Goal: Check status: Check status

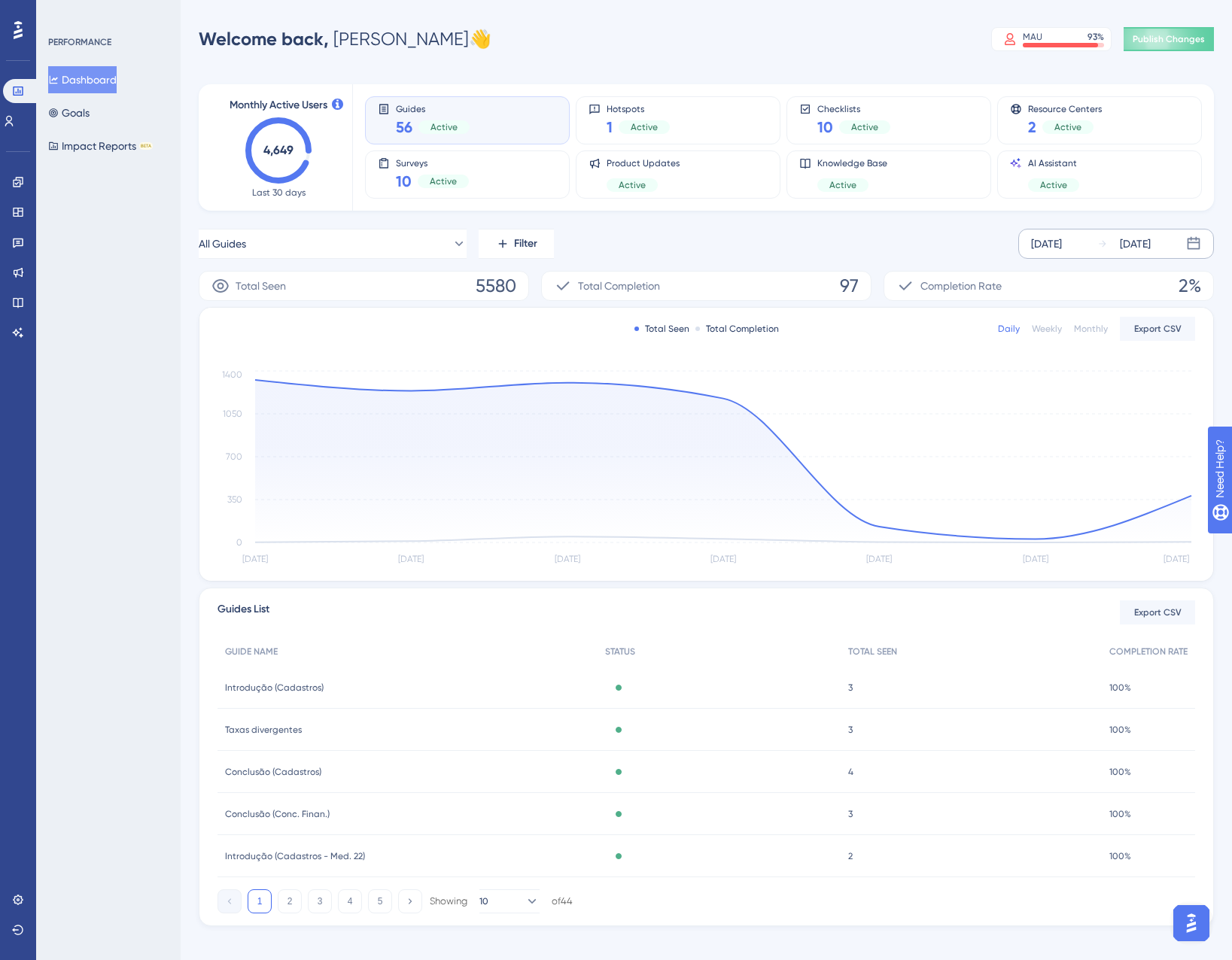
click at [1132, 252] on div "Sep 22 2025" at bounding box center [1135, 244] width 31 height 18
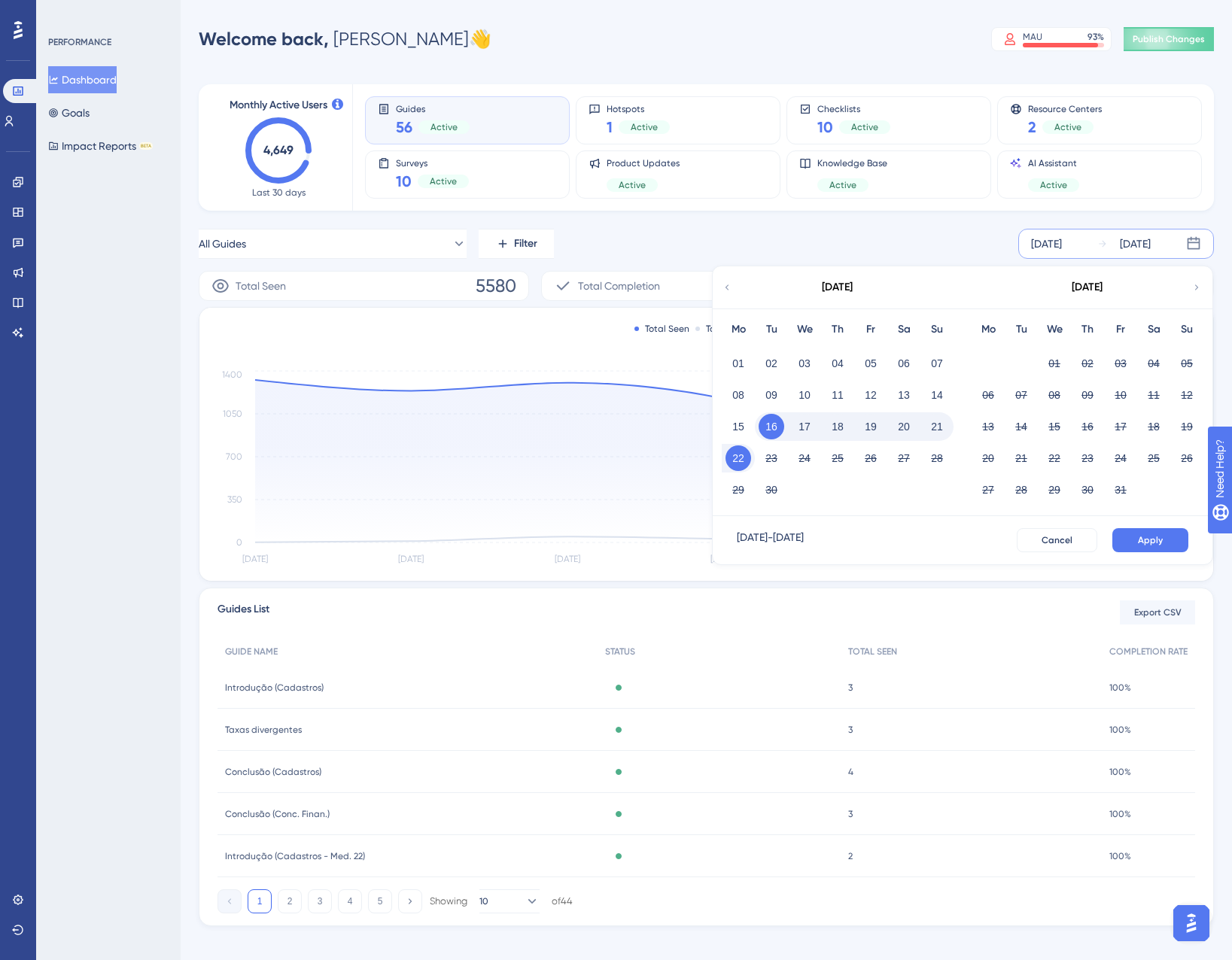
click at [735, 457] on button "22" at bounding box center [738, 458] width 26 height 26
click at [1121, 544] on button "Apply" at bounding box center [1151, 541] width 76 height 24
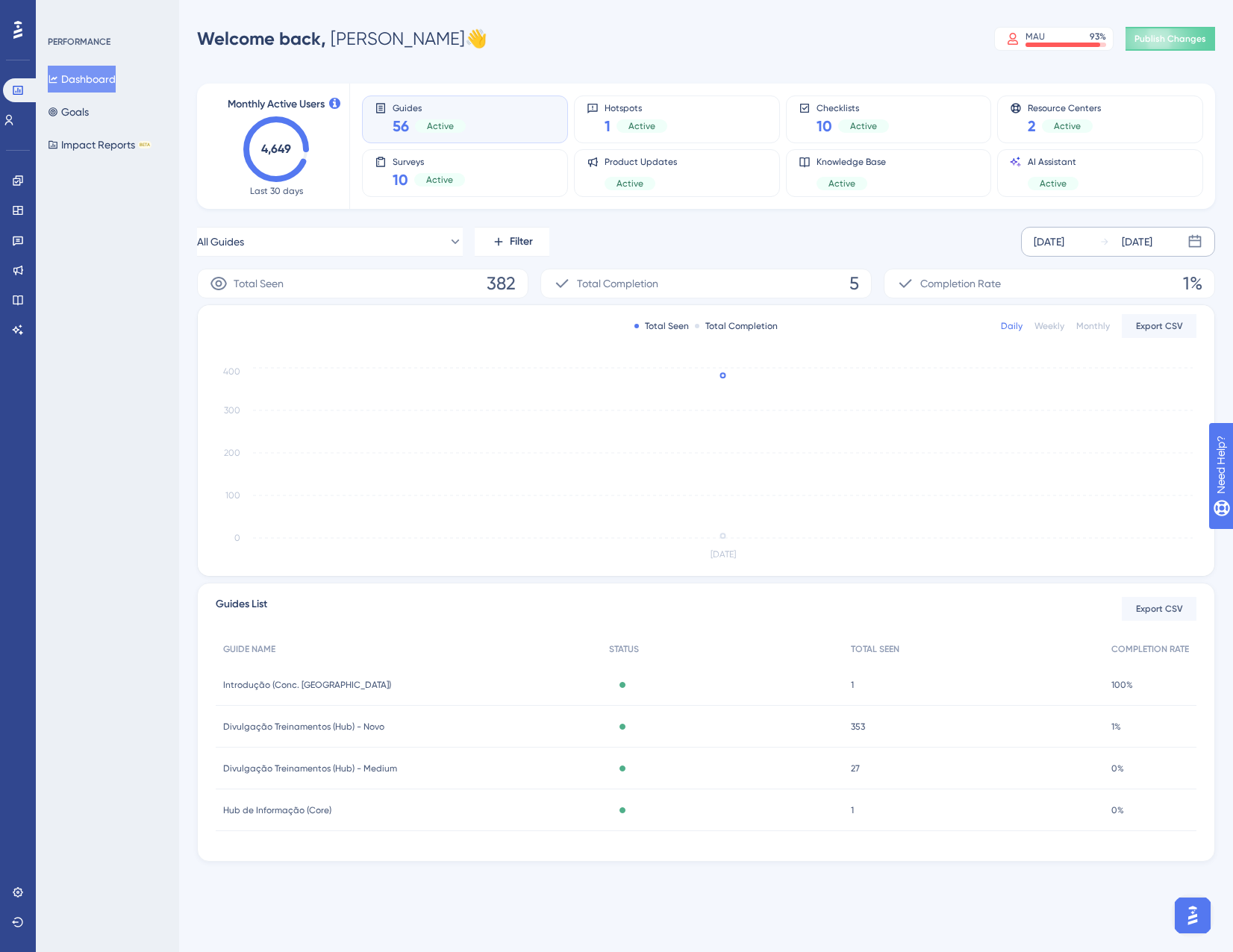
click at [256, 764] on span "Divulgação Treinamentos (Hub) - Medium" at bounding box center [310, 769] width 174 height 12
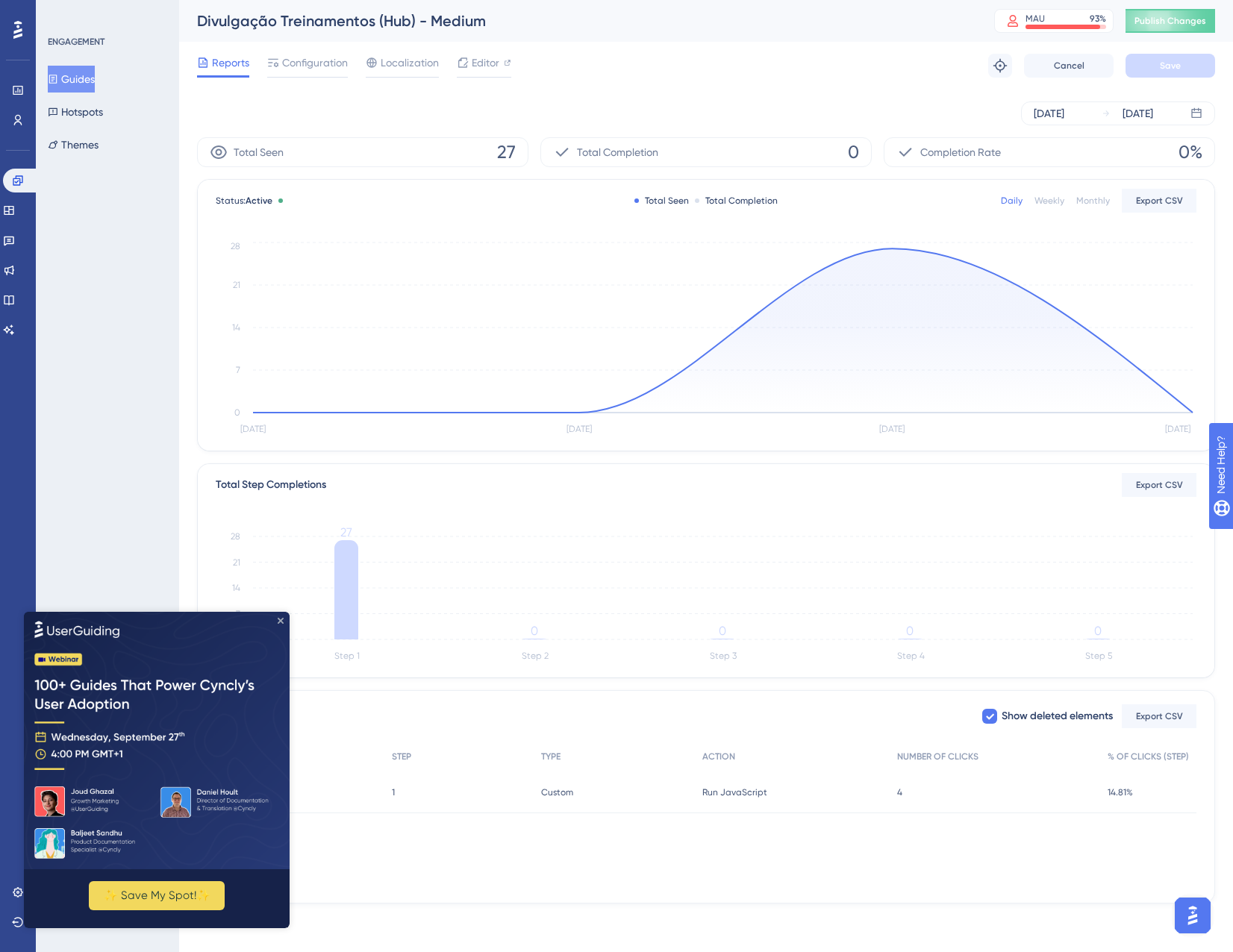
click at [279, 619] on icon "Close Preview" at bounding box center [281, 620] width 6 height 6
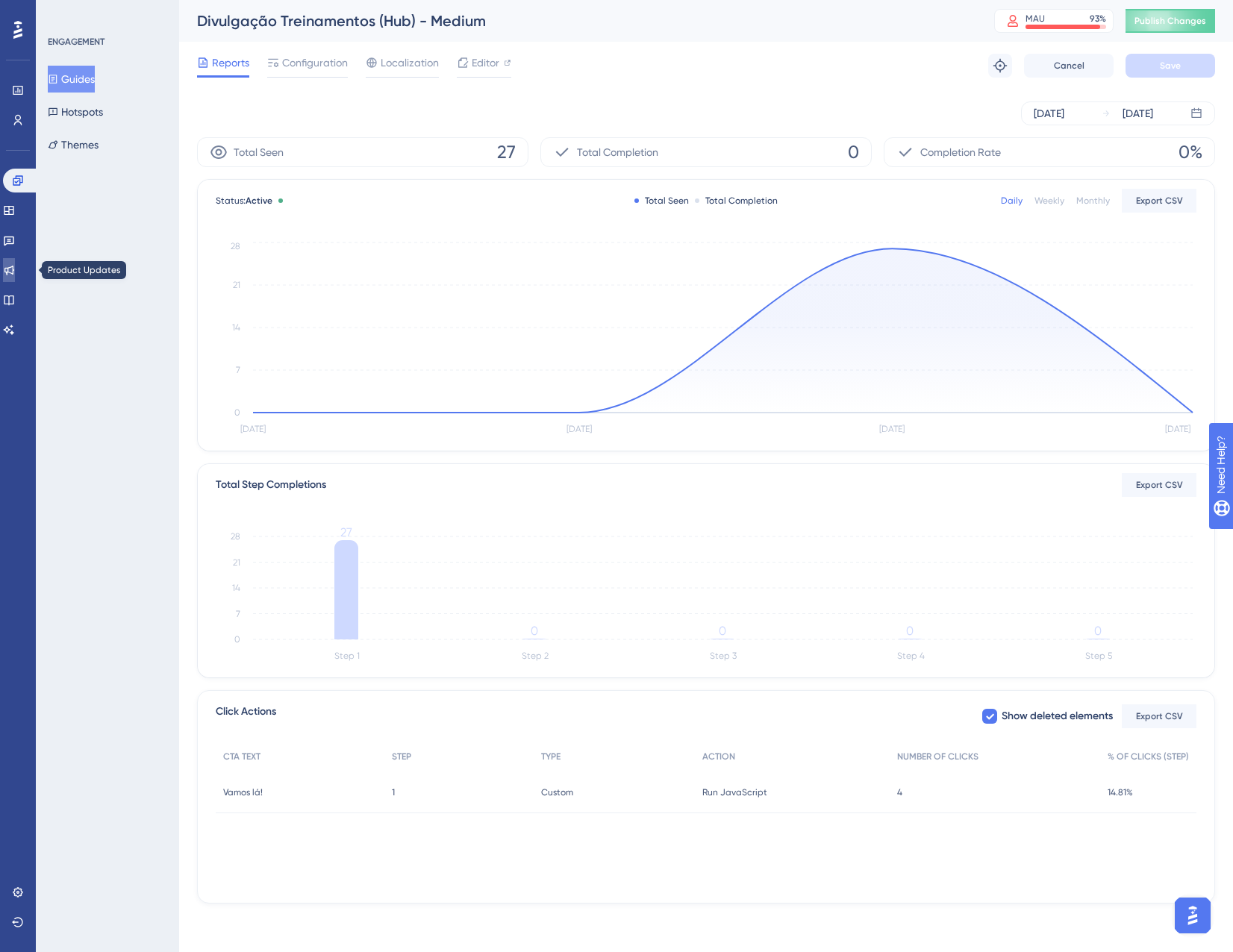
click at [15, 262] on link at bounding box center [9, 270] width 12 height 24
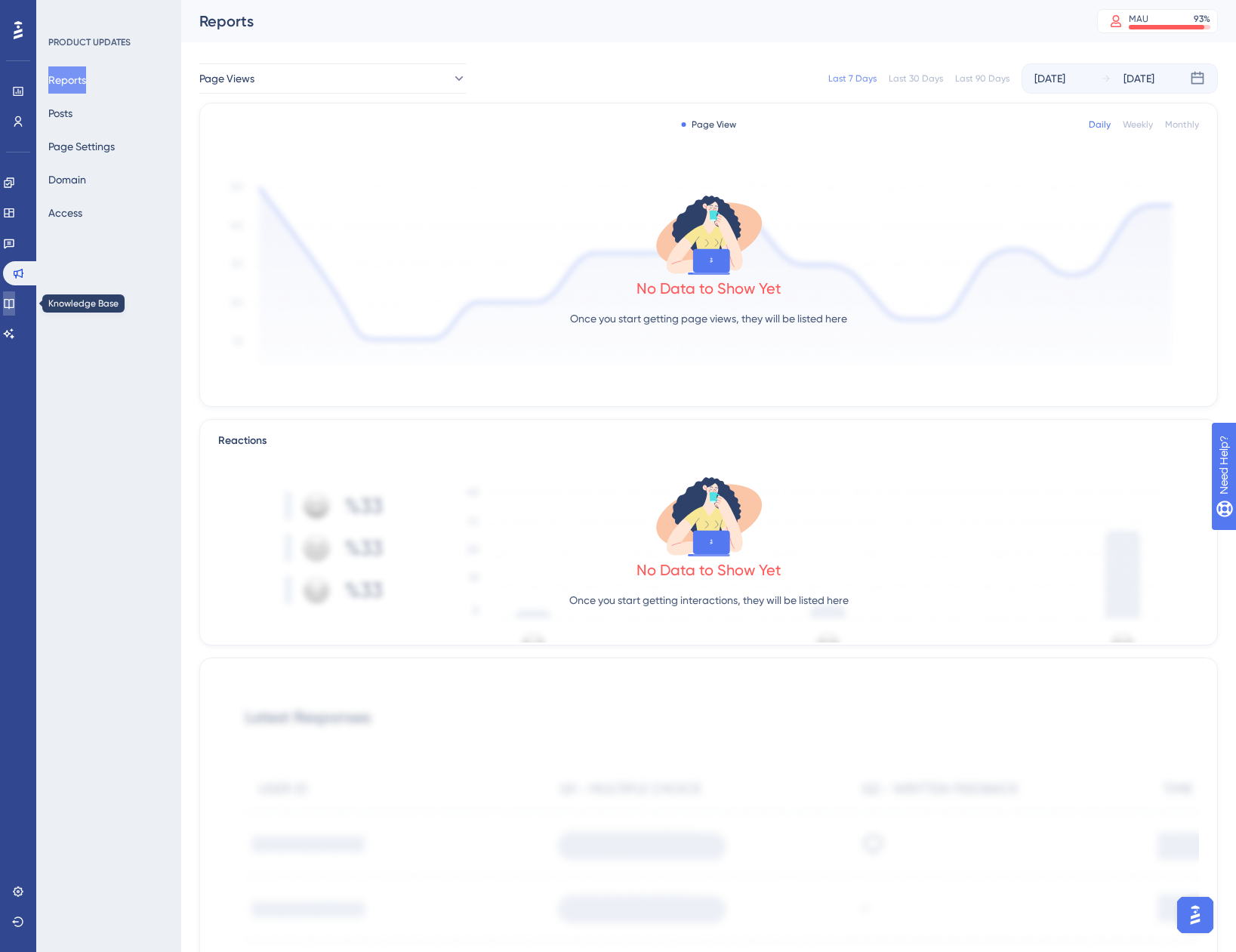
click at [14, 298] on icon at bounding box center [9, 304] width 12 height 12
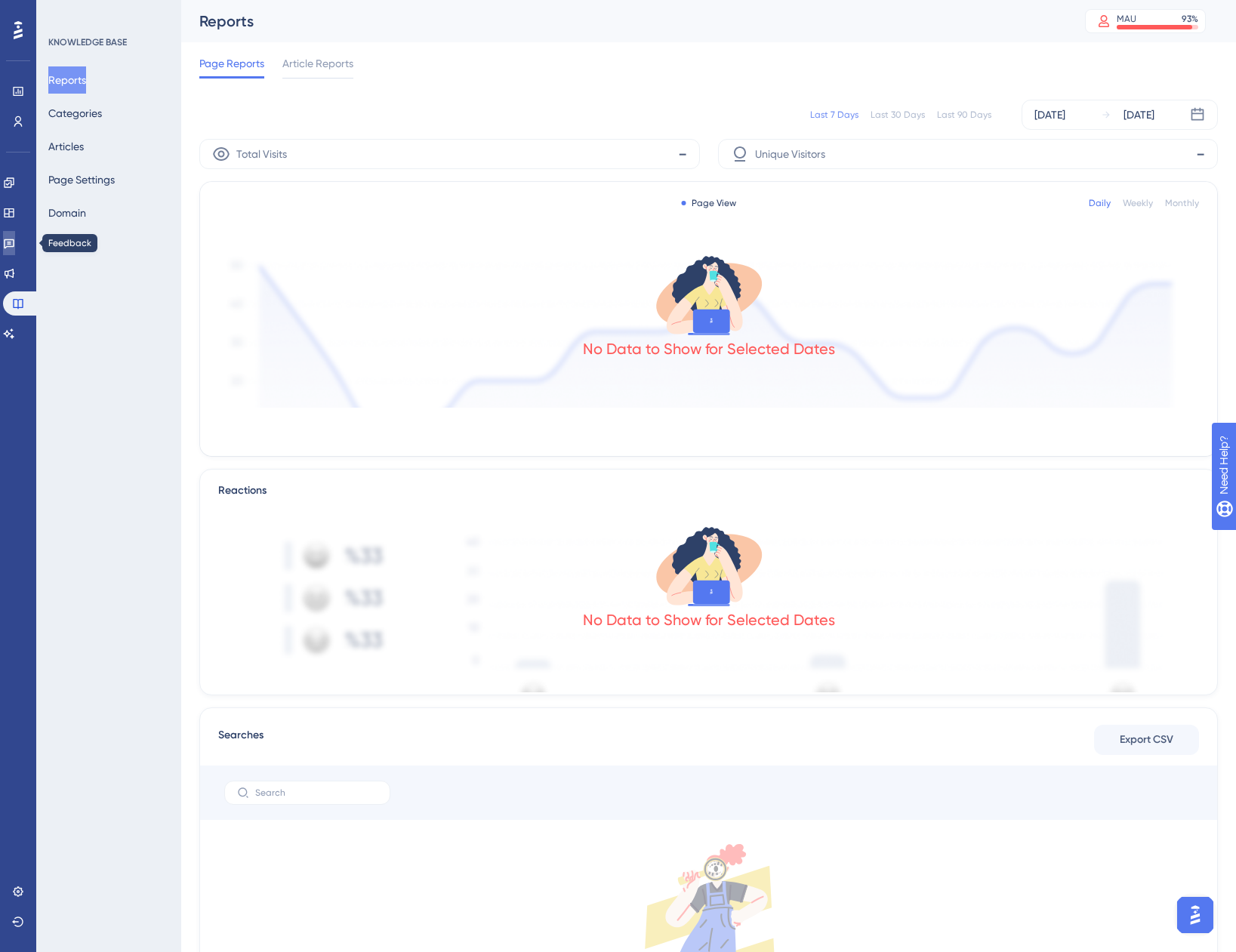
click at [15, 247] on icon at bounding box center [9, 244] width 11 height 10
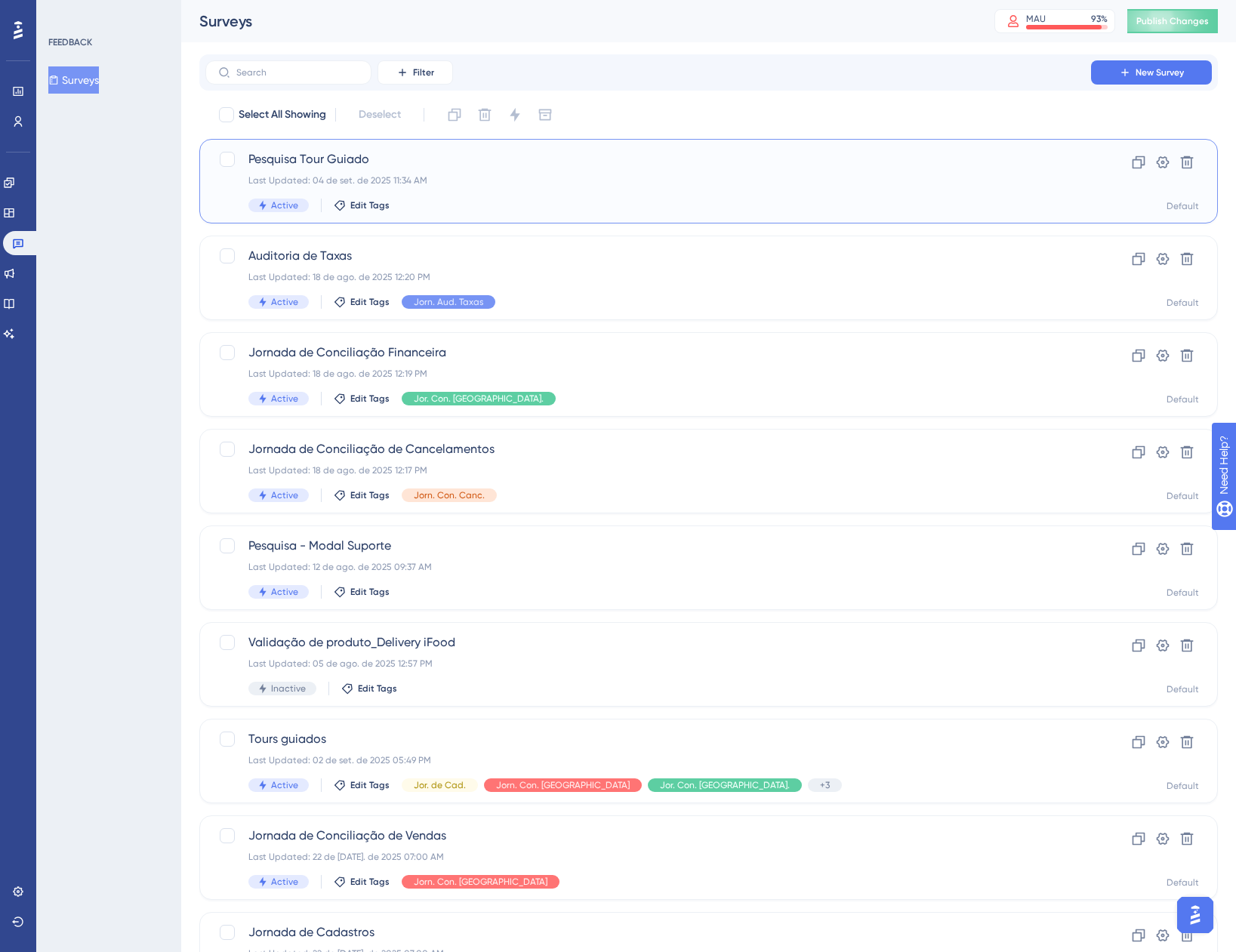
drag, startPoint x: 341, startPoint y: 165, endPoint x: 331, endPoint y: 162, distance: 10.4
click at [263, 171] on div "Pesquisa Tour Guiado Last Updated: 04 de set. de 2025 11:34 AM Active Edit Tags" at bounding box center [648, 181] width 800 height 62
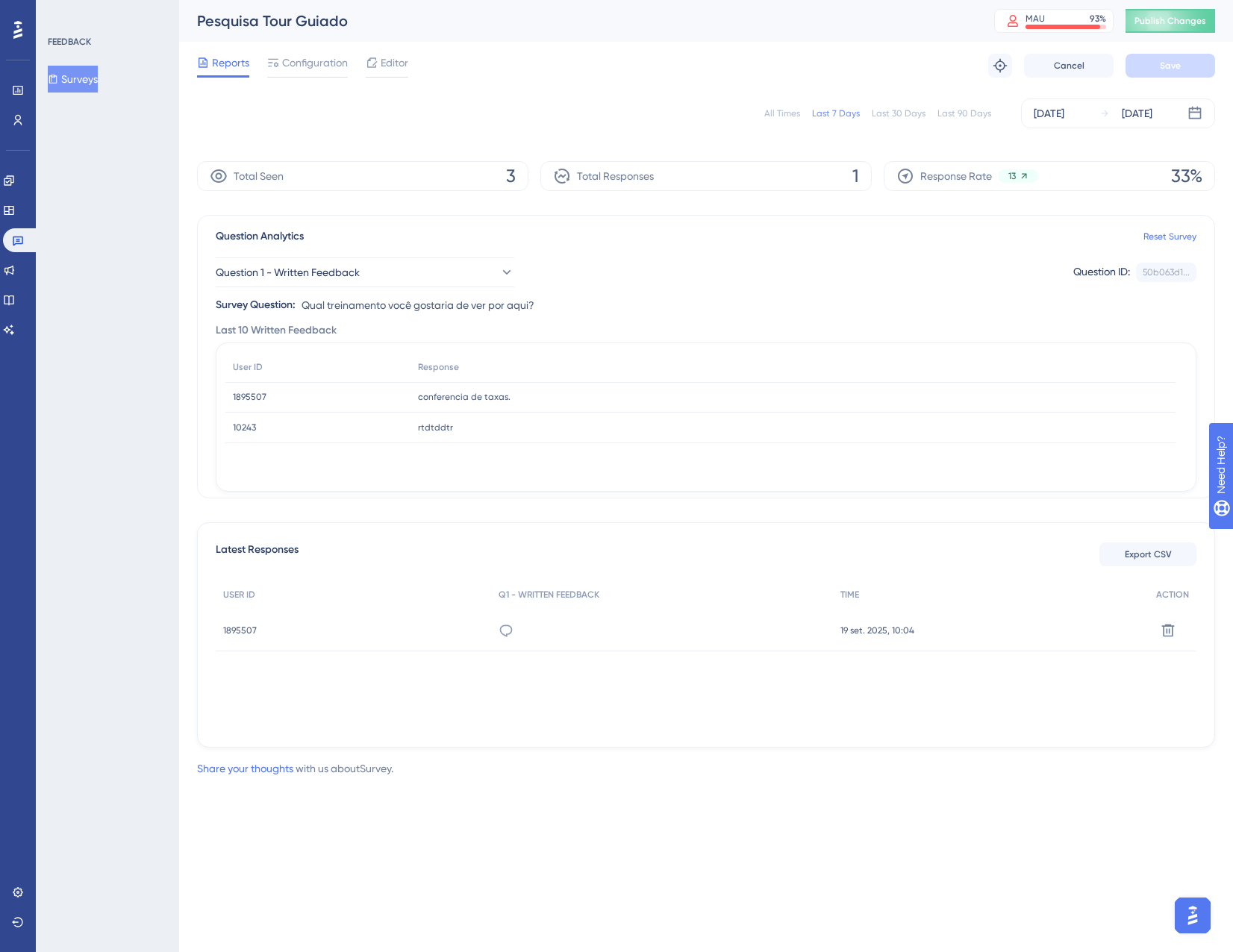
drag, startPoint x: 207, startPoint y: 0, endPoint x: 122, endPoint y: 185, distance: 203.6
click at [122, 185] on div "FEEDBACK Surveys" at bounding box center [107, 476] width 143 height 952
click at [19, 240] on icon at bounding box center [18, 240] width 12 height 12
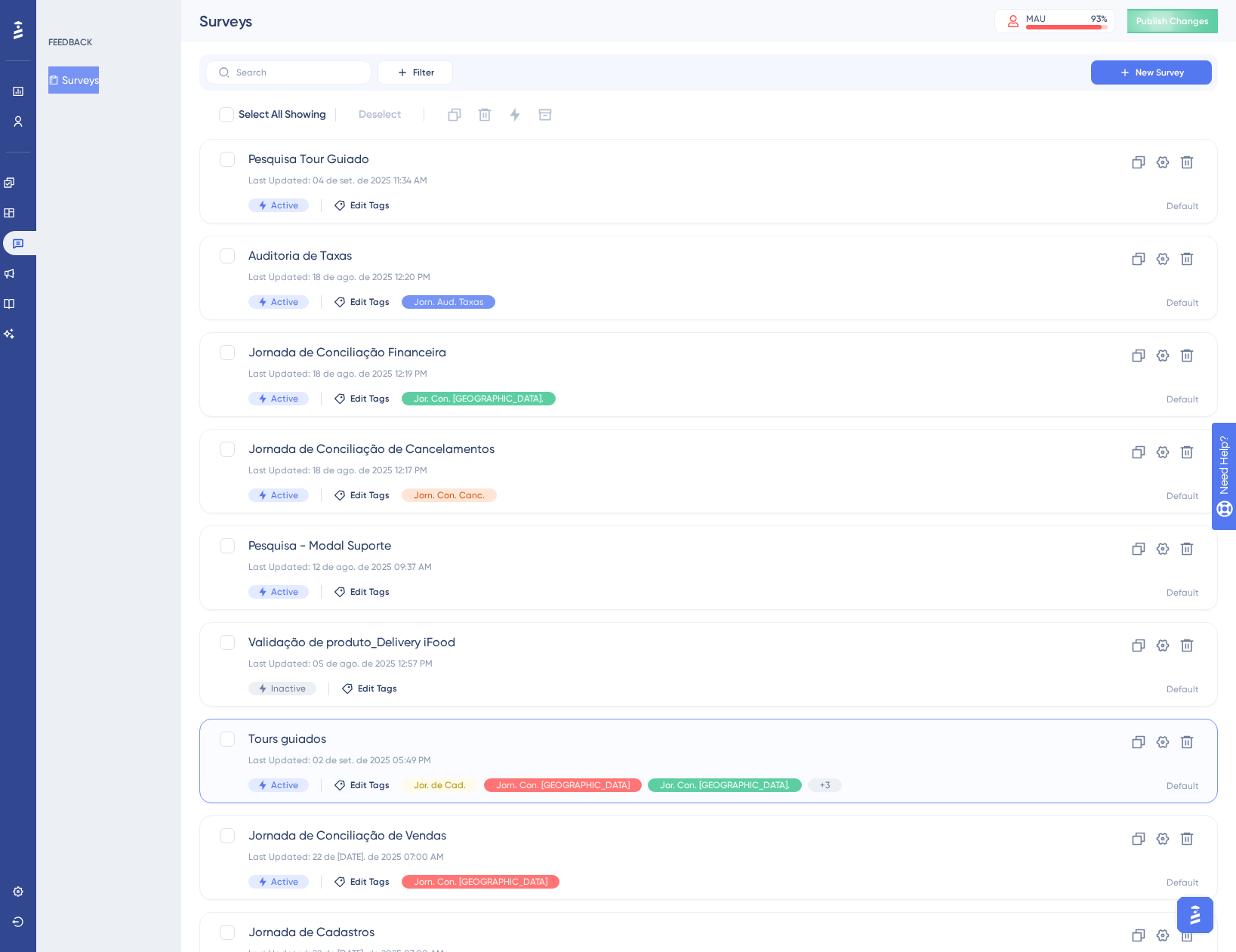
click at [761, 749] on div "Tours guiados Last Updated: 02 de set. de 2025 05:49 PM Active Edit Tags Jor. d…" at bounding box center [648, 761] width 800 height 62
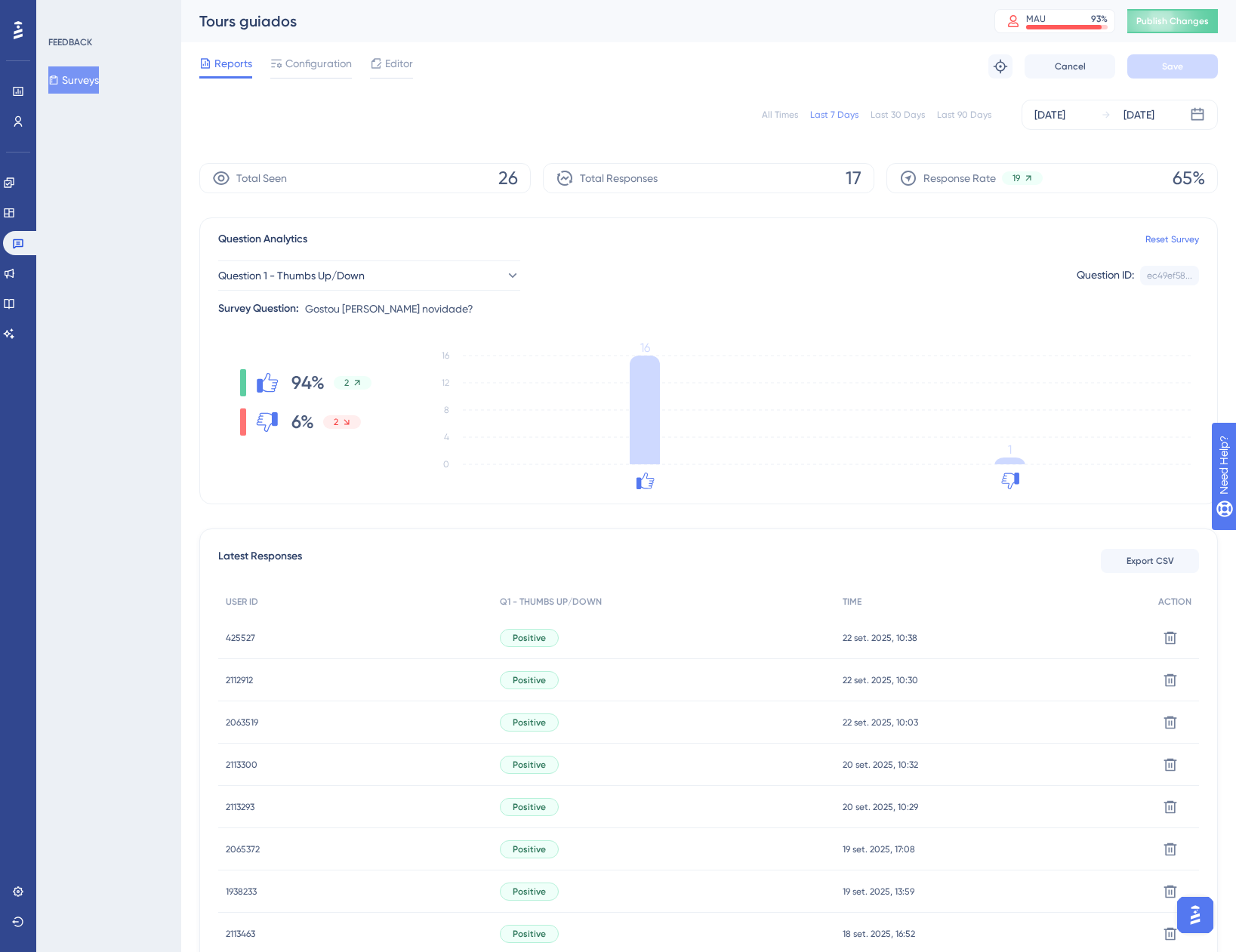
click at [245, 639] on span "425527" at bounding box center [240, 638] width 29 height 12
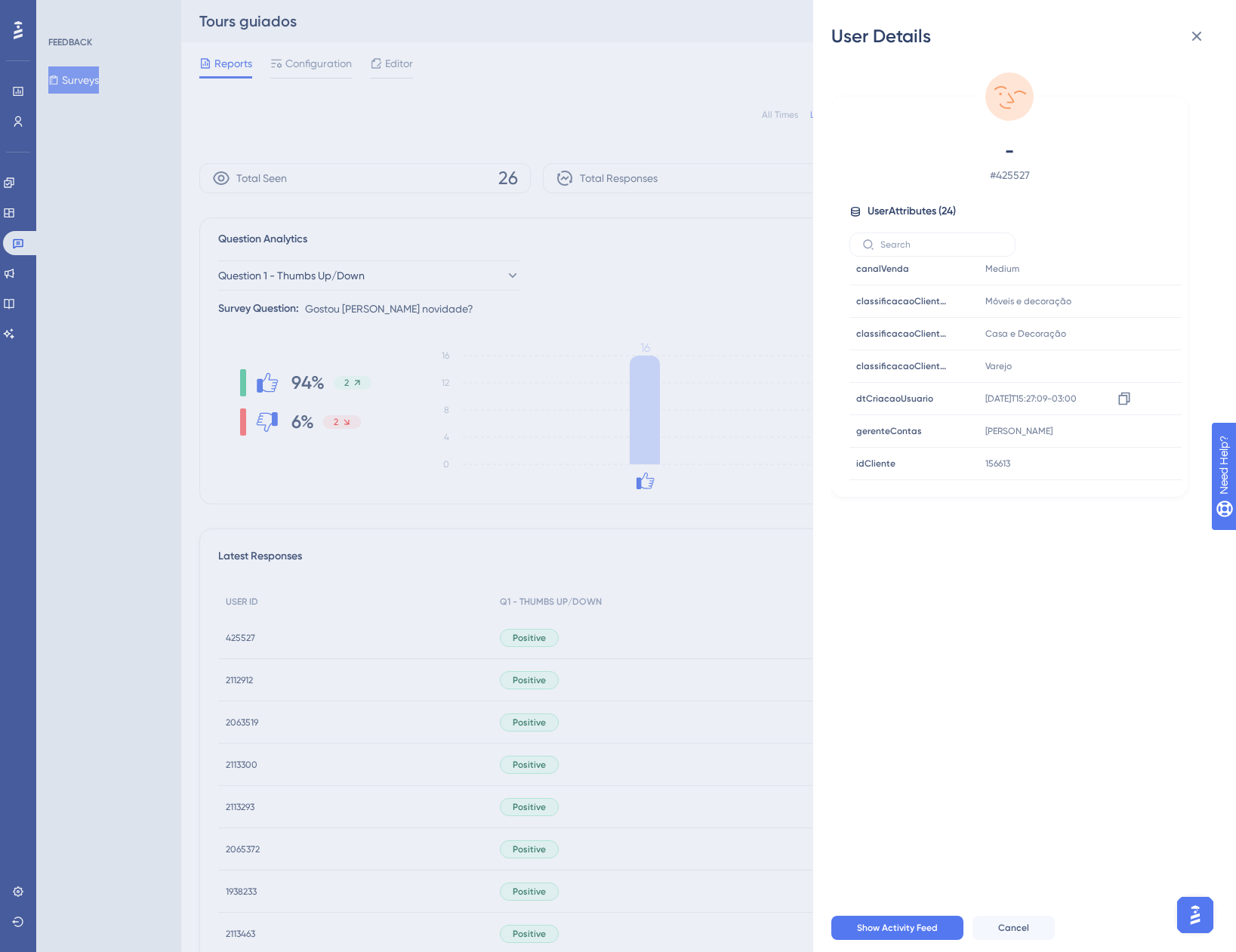
scroll to position [377, 0]
click at [240, 654] on div "User Details - # 425527 User Attributes ( 24 ) Email Email - Signup Signup - La…" at bounding box center [618, 476] width 1236 height 952
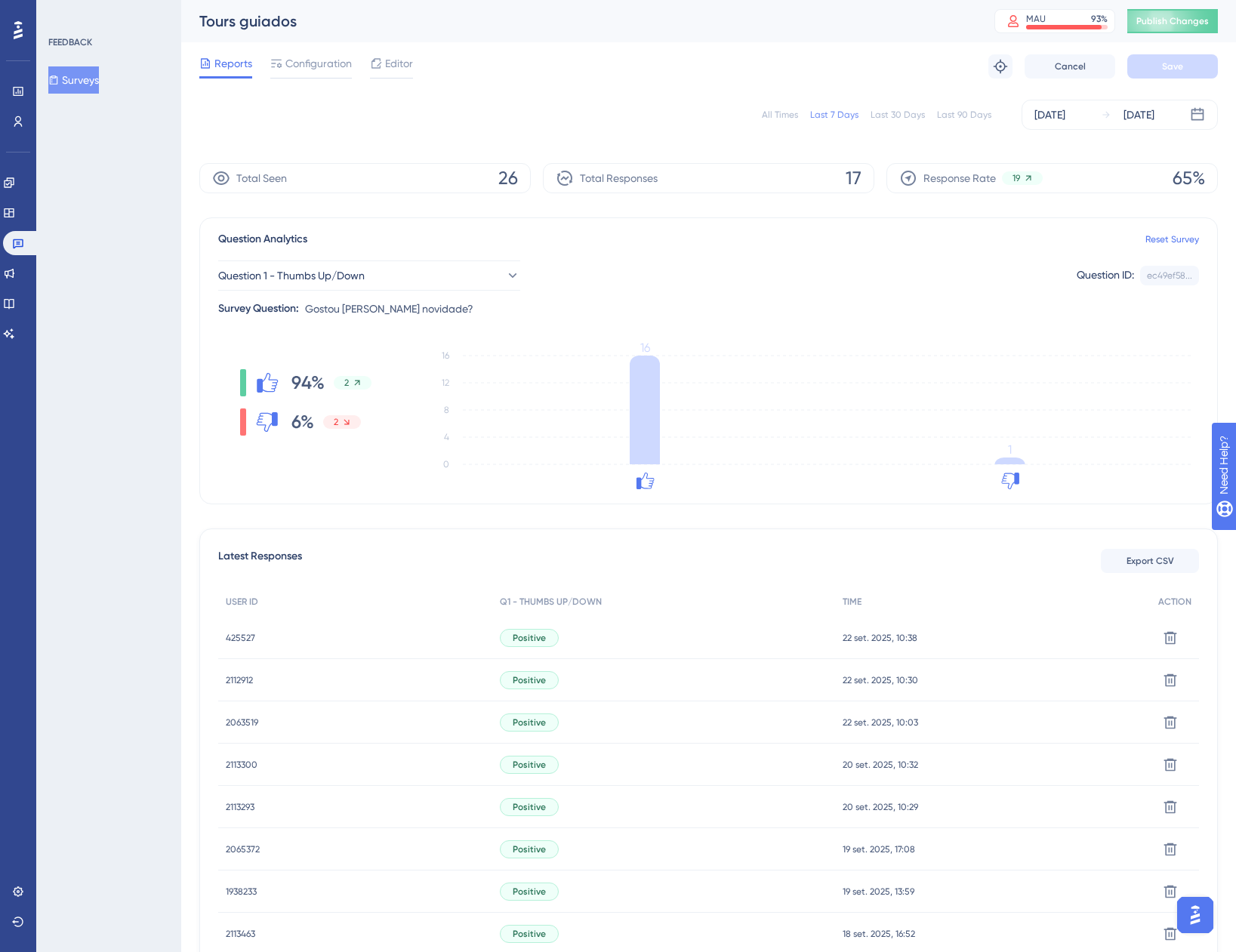
click at [240, 679] on span "2112912" at bounding box center [240, 680] width 28 height 12
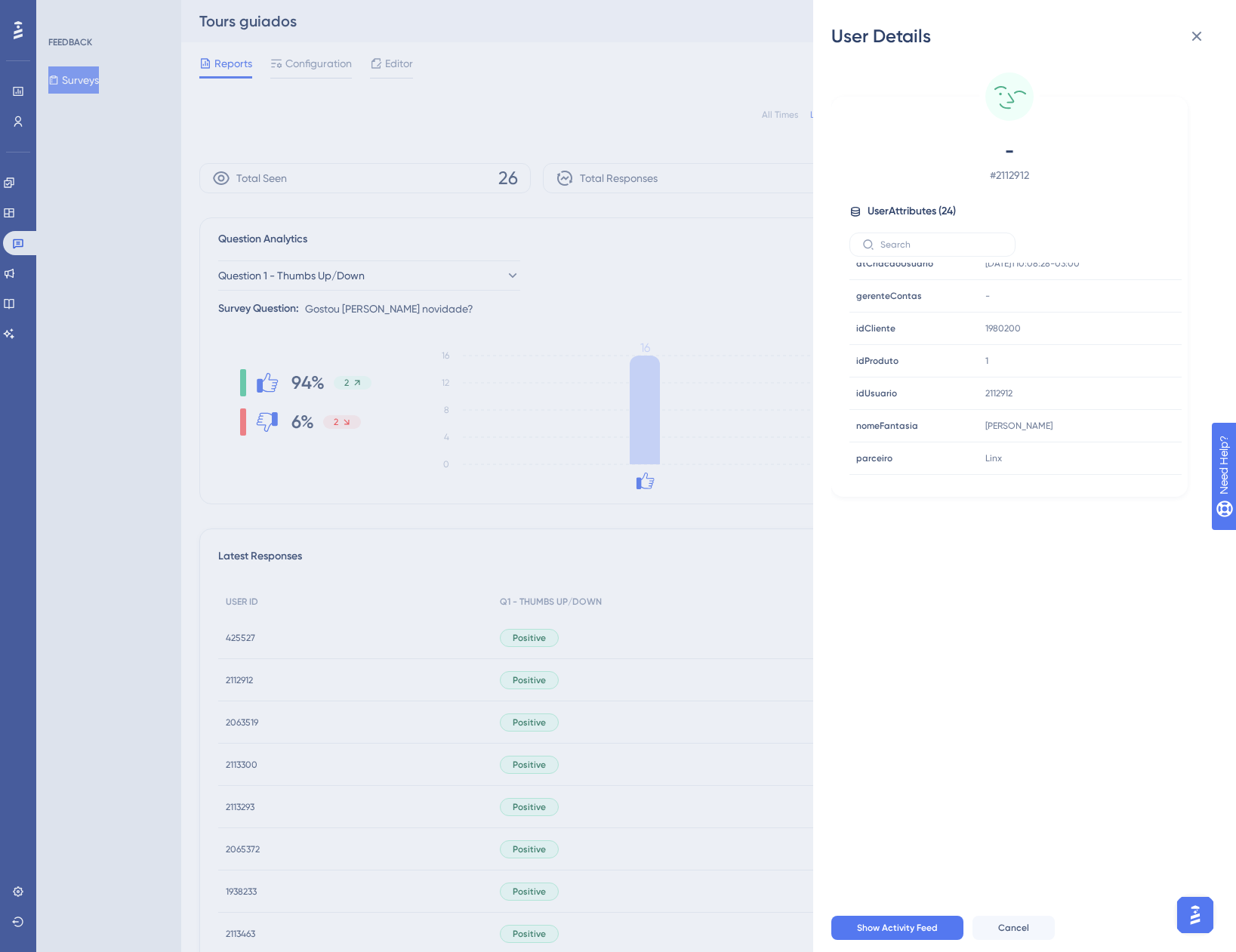
scroll to position [453, 0]
click at [309, 671] on div "User Details - # 2112912 User Attributes ( 24 ) Email Email - Signup Signup - L…" at bounding box center [618, 476] width 1236 height 952
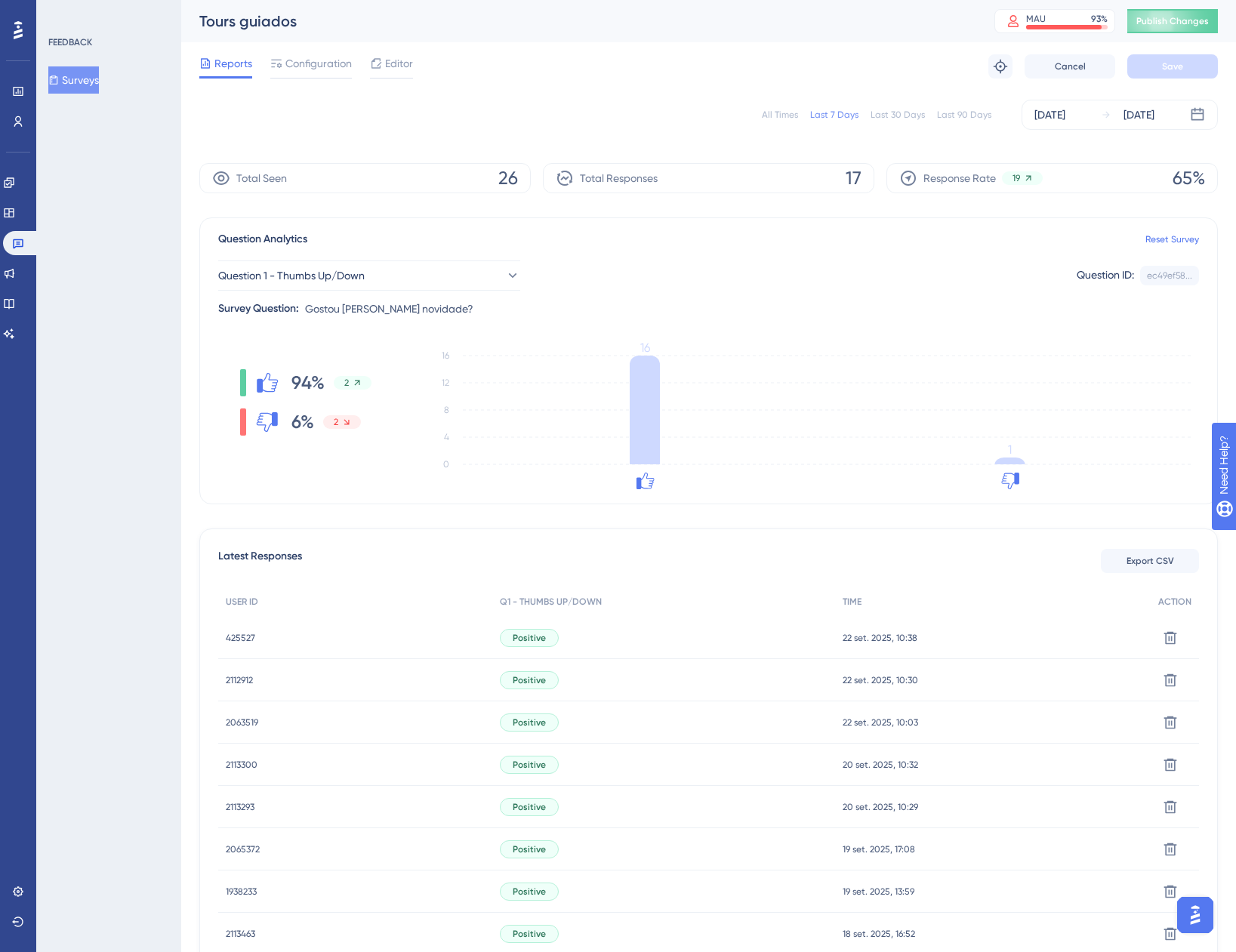
click at [233, 716] on div "2063519 2063519" at bounding box center [242, 722] width 32 height 42
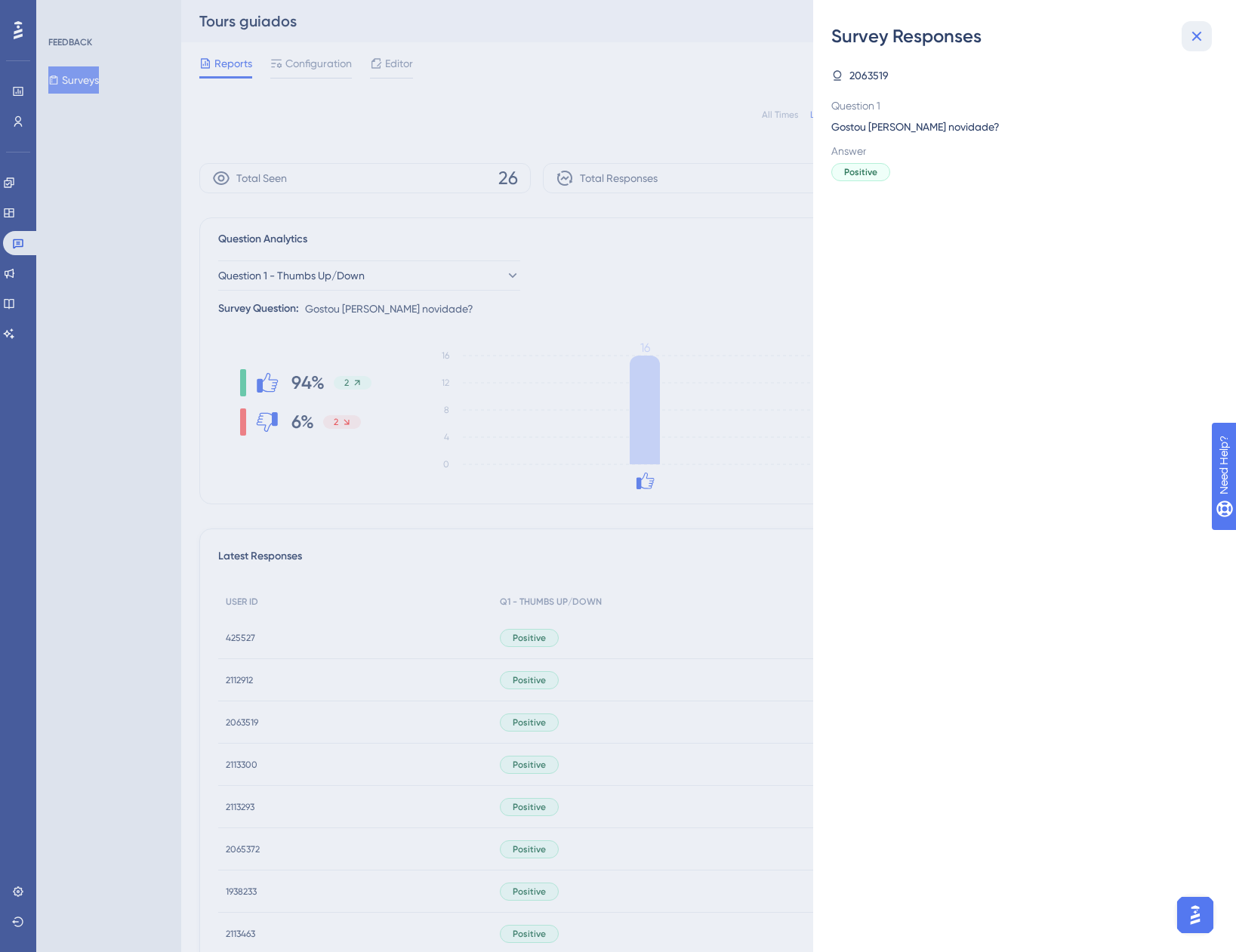
click at [1201, 33] on icon at bounding box center [1197, 36] width 10 height 10
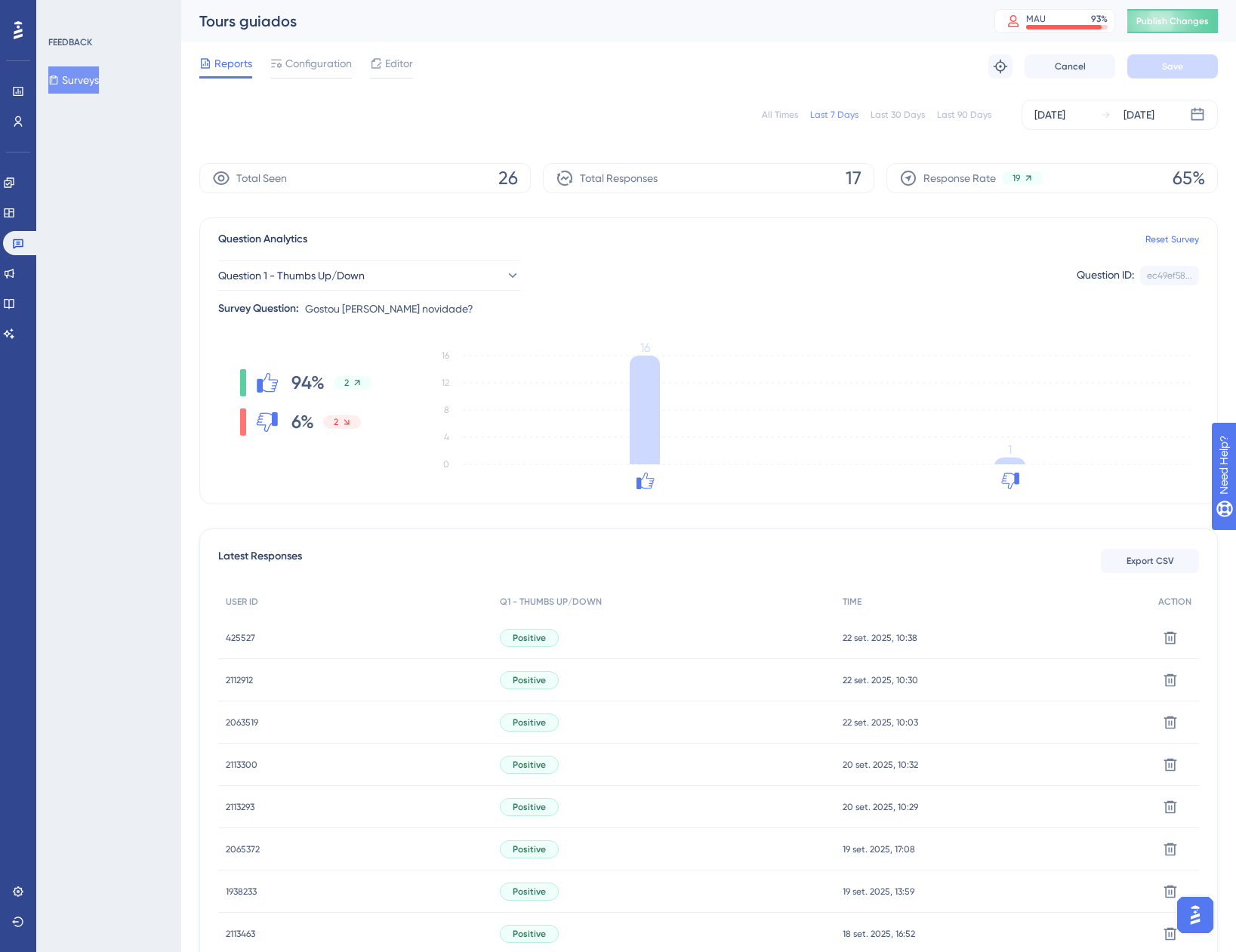
click at [247, 719] on span "2063519" at bounding box center [242, 722] width 32 height 12
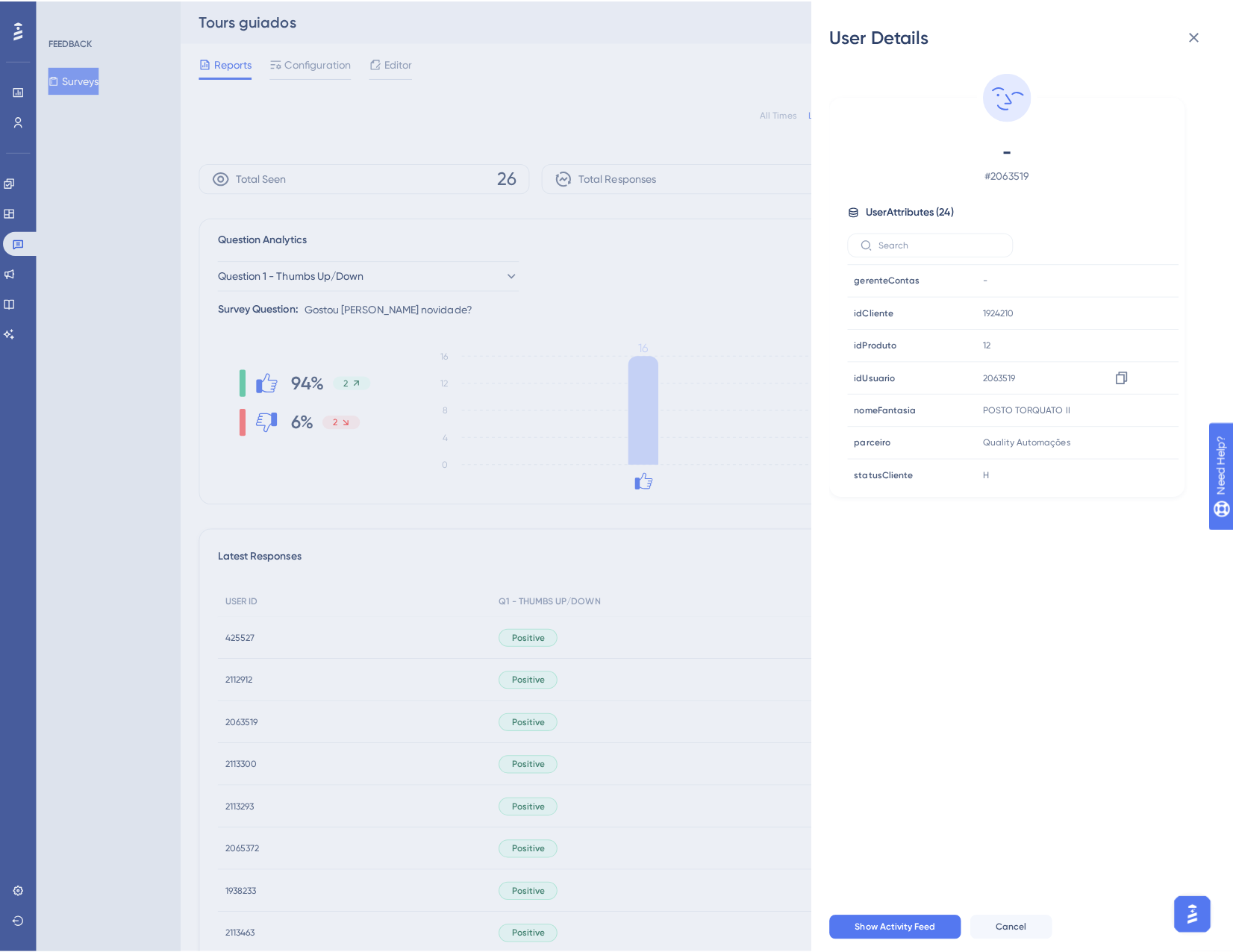
scroll to position [149, 0]
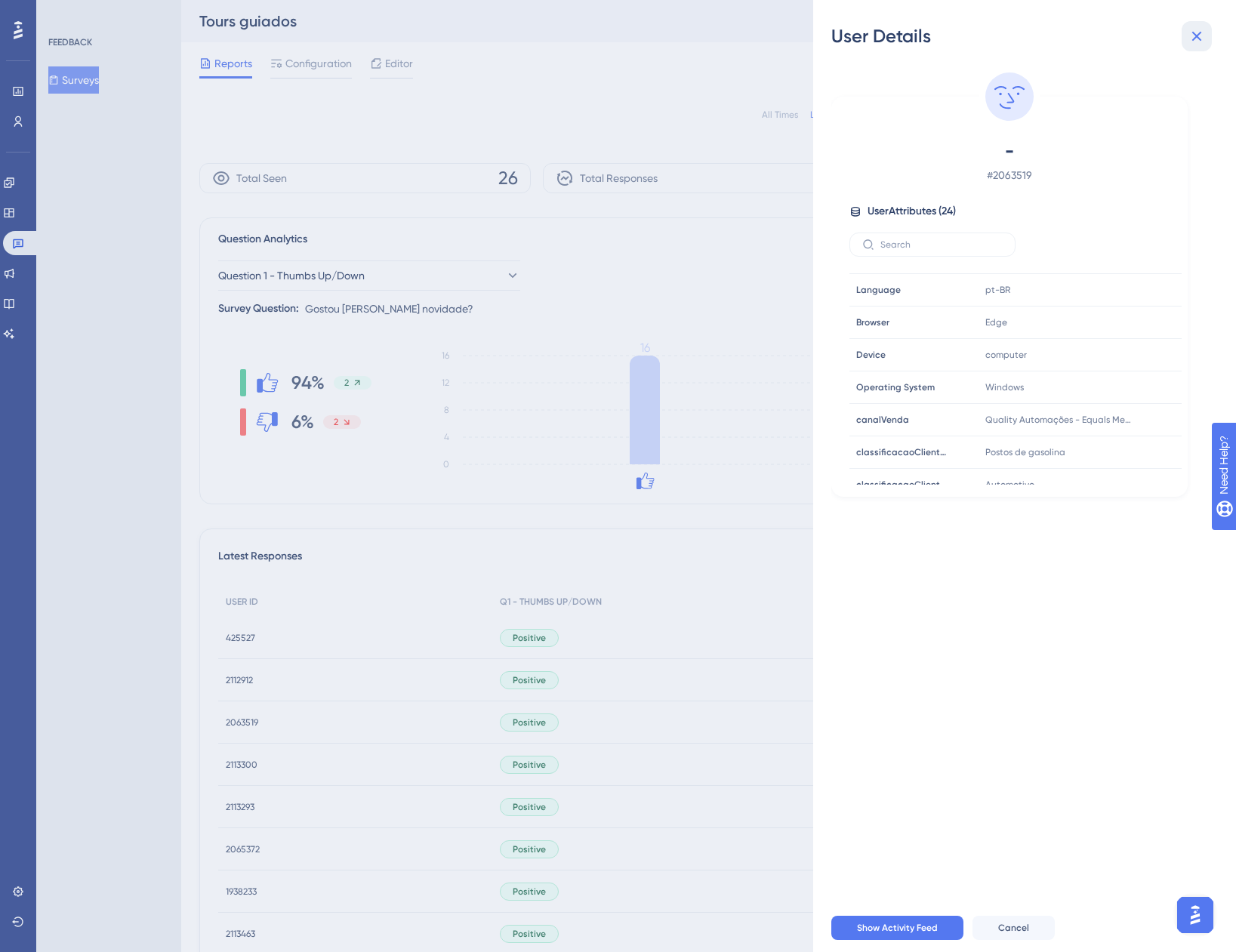
click at [1198, 32] on icon at bounding box center [1197, 37] width 18 height 18
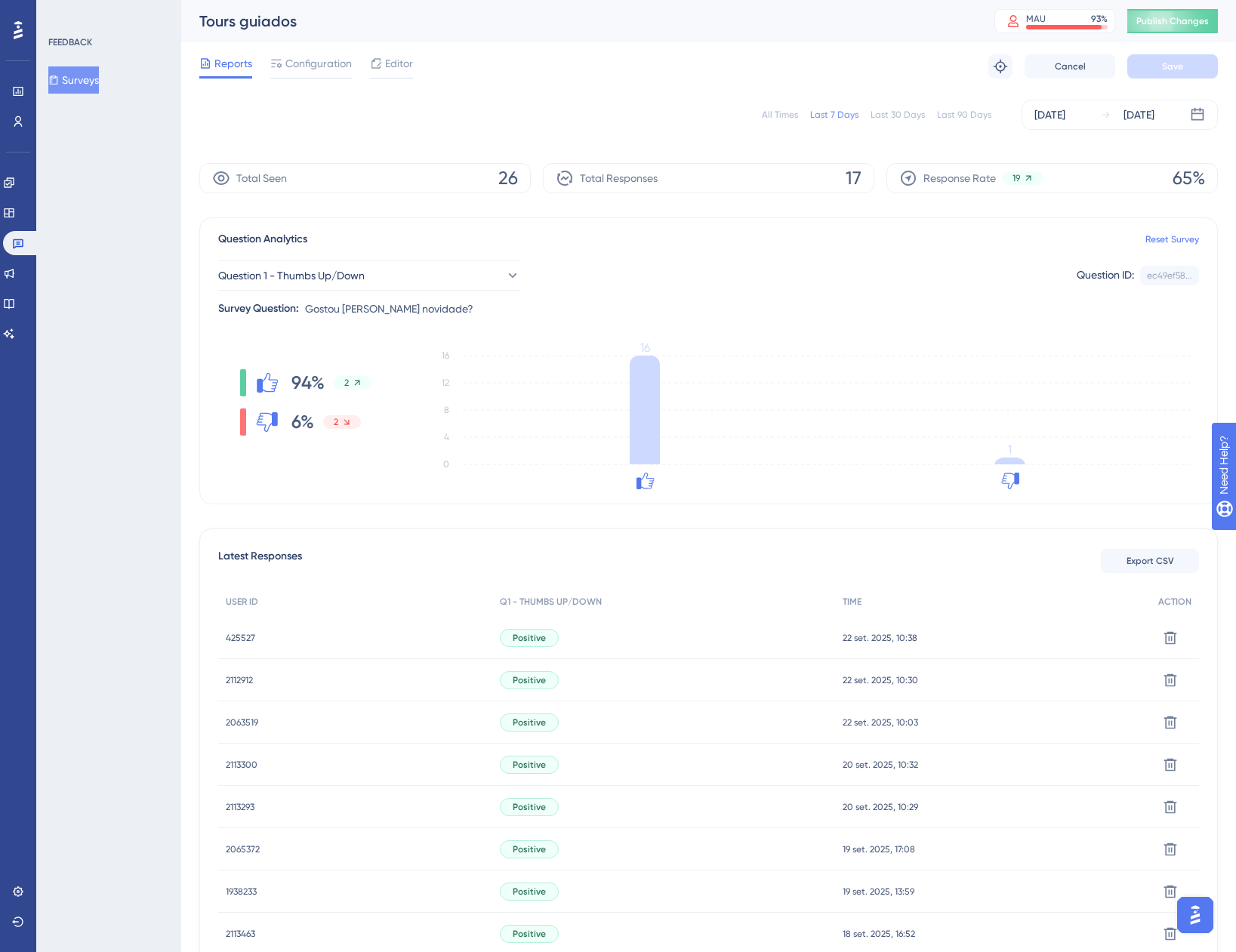
click at [783, 114] on div "All Times" at bounding box center [780, 115] width 36 height 12
click at [830, 116] on div "Last 7 Days" at bounding box center [834, 115] width 48 height 12
click at [1045, 116] on div "Sep 16 2025" at bounding box center [1050, 115] width 31 height 18
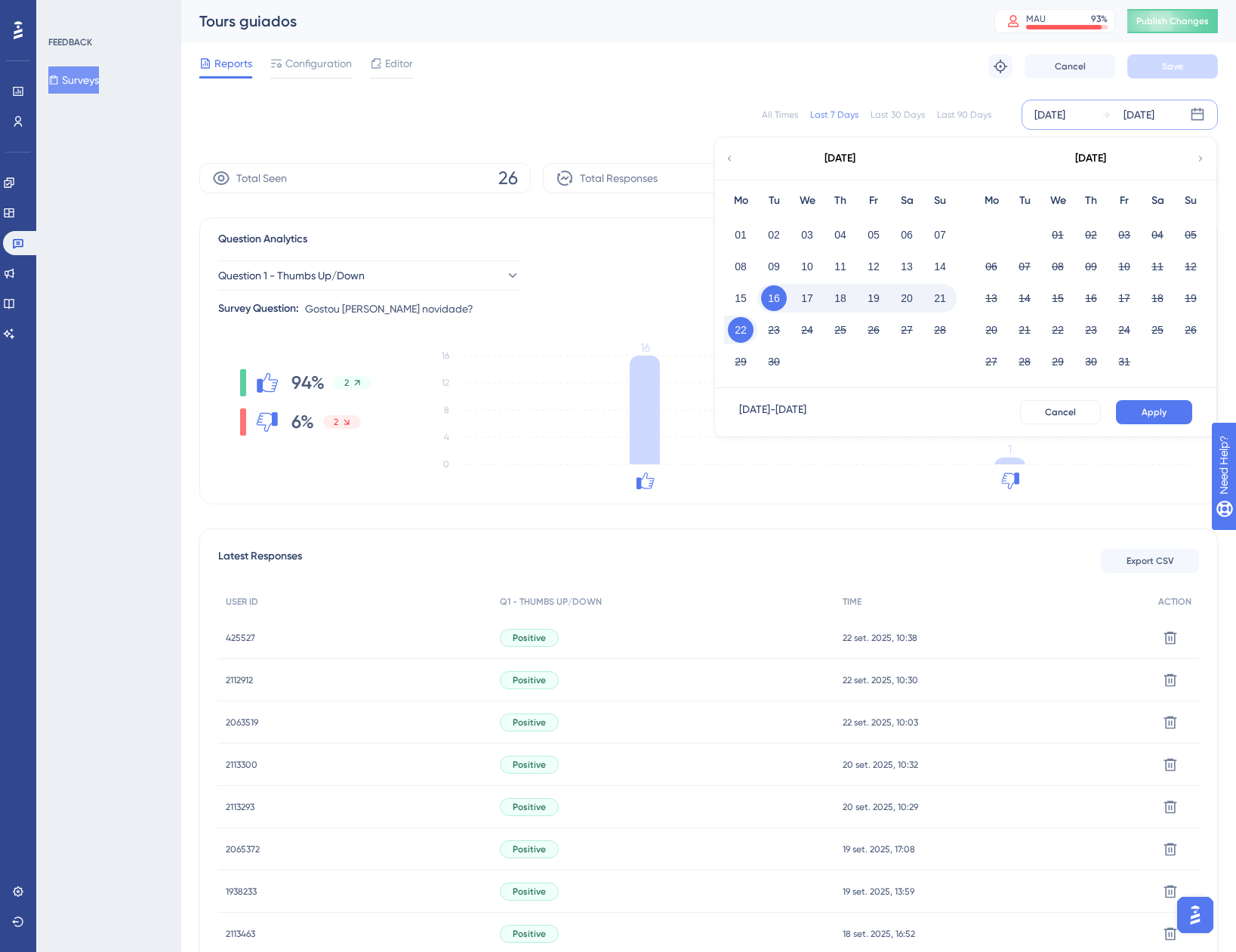
click at [739, 331] on button "22" at bounding box center [741, 330] width 26 height 26
click at [1122, 411] on button "Apply" at bounding box center [1155, 412] width 77 height 24
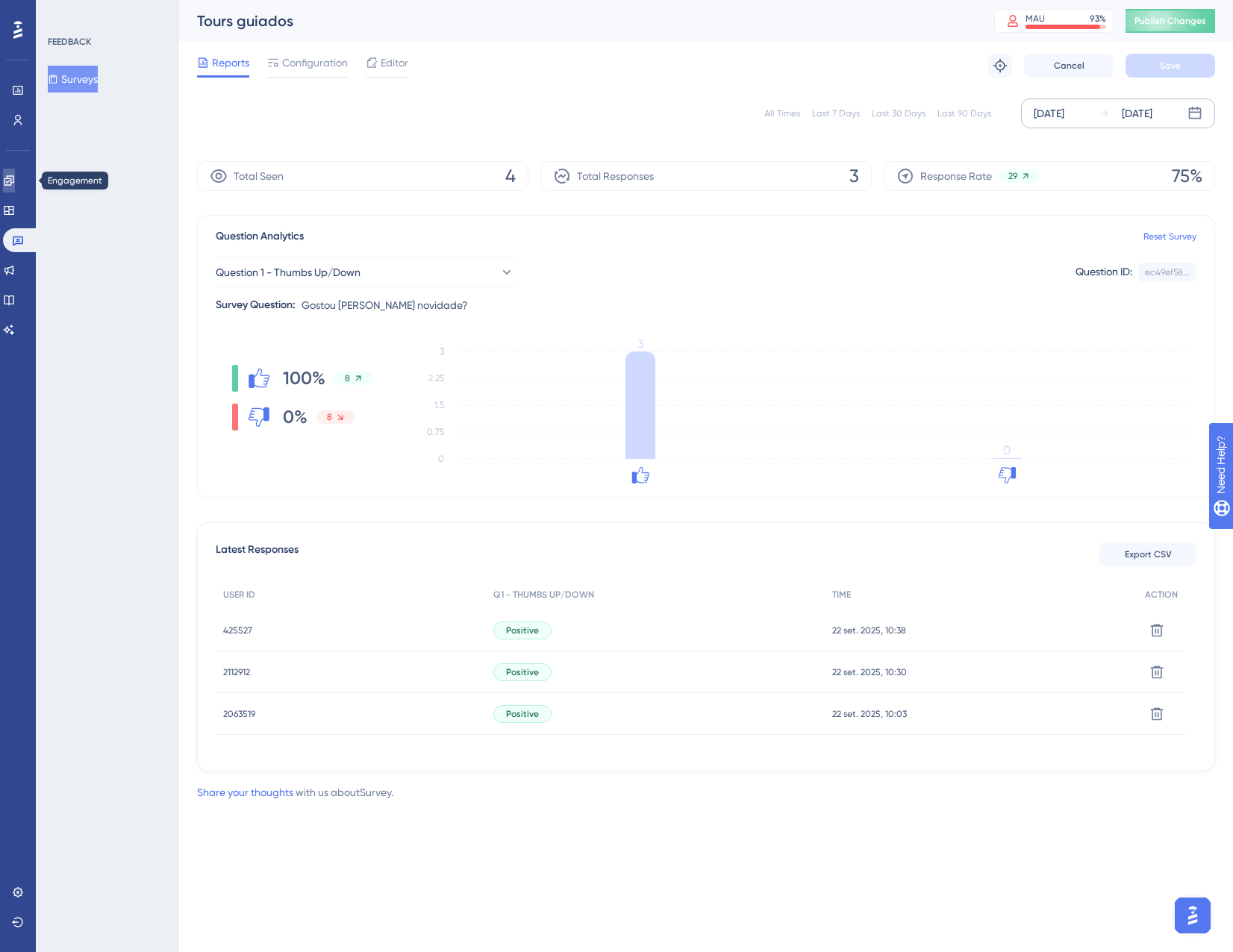
click at [11, 185] on link at bounding box center [9, 181] width 12 height 24
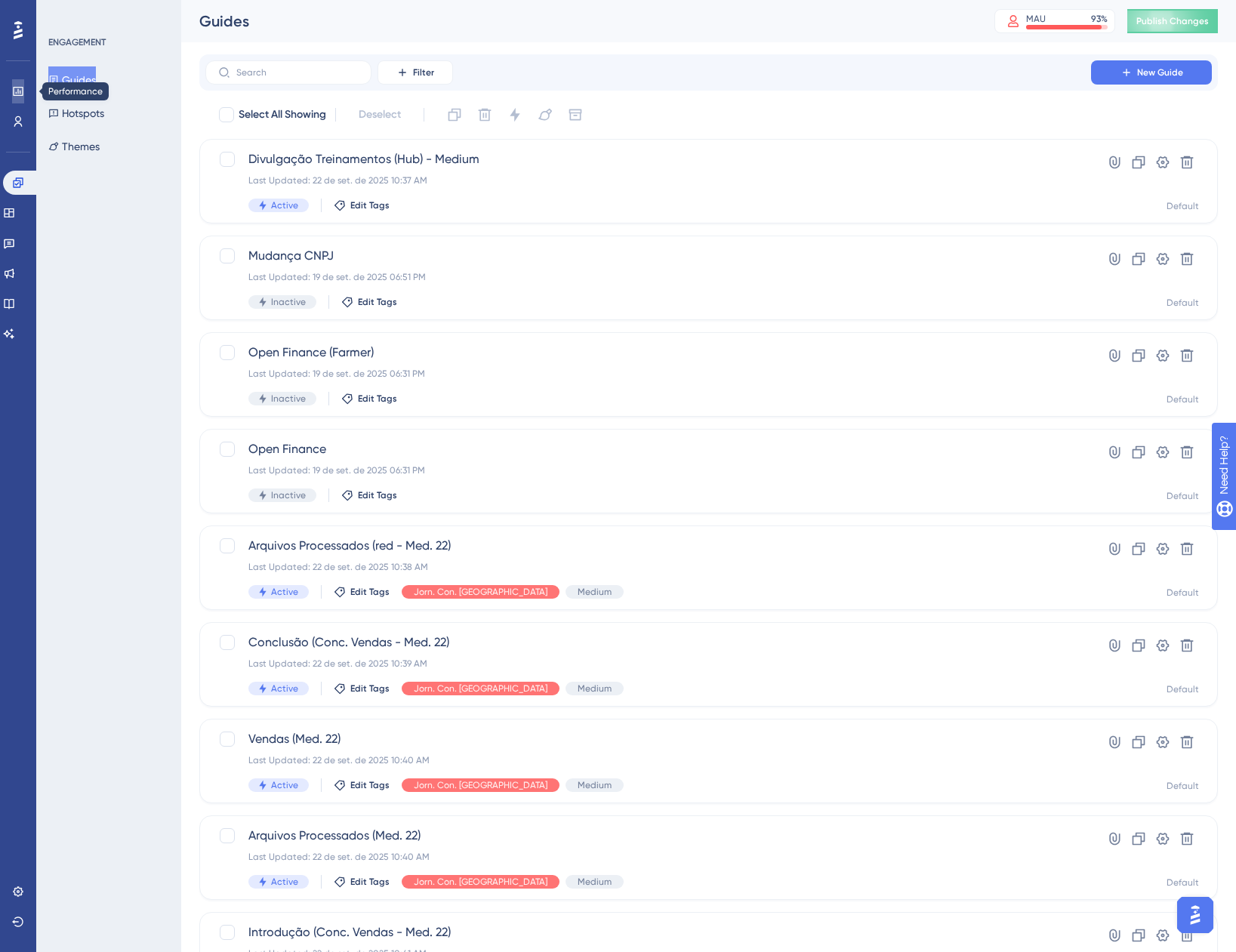
click at [15, 89] on icon at bounding box center [18, 92] width 12 height 12
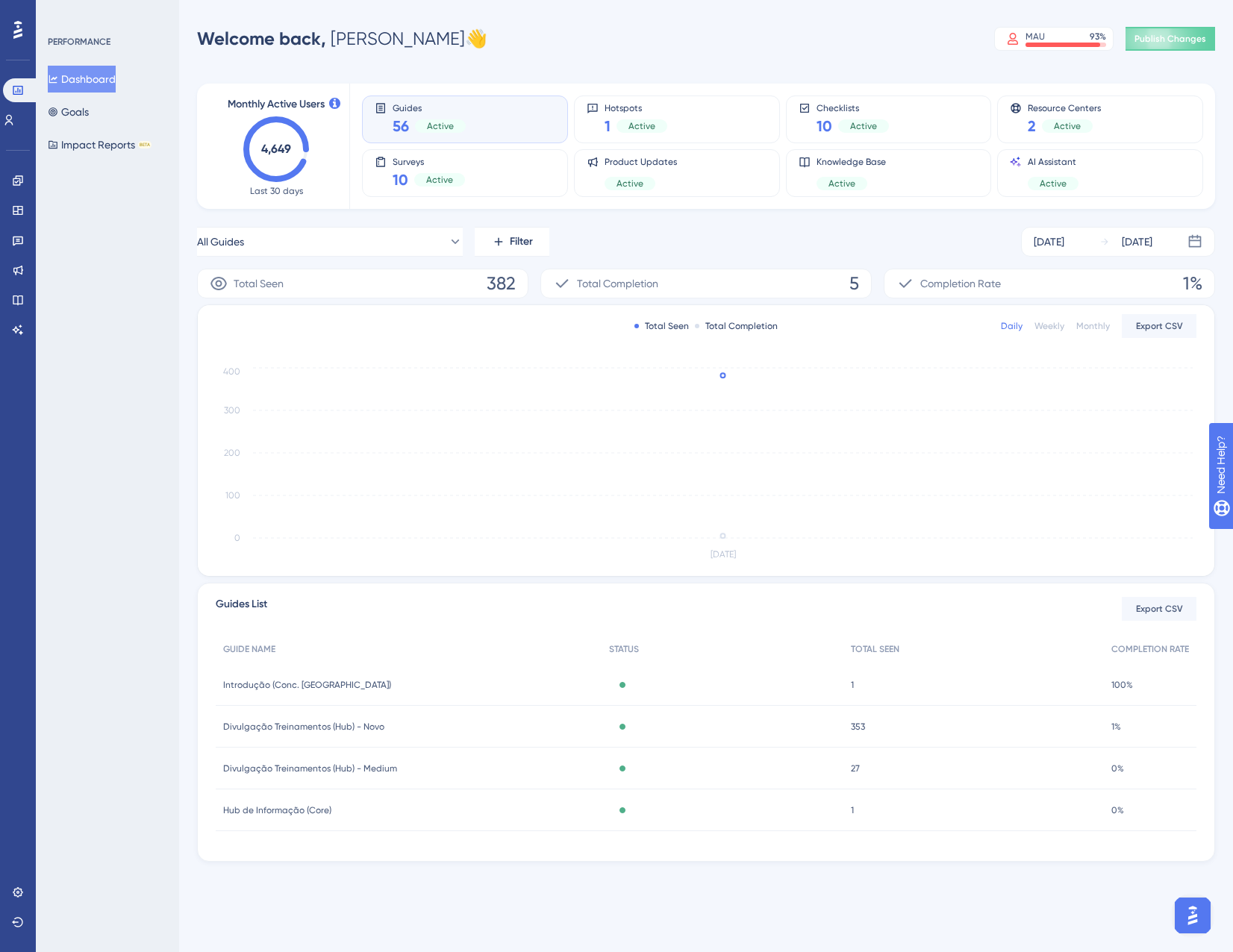
click at [360, 765] on span "Divulgação Treinamentos (Hub) - Medium" at bounding box center [310, 769] width 174 height 12
